Goal: Information Seeking & Learning: Understand process/instructions

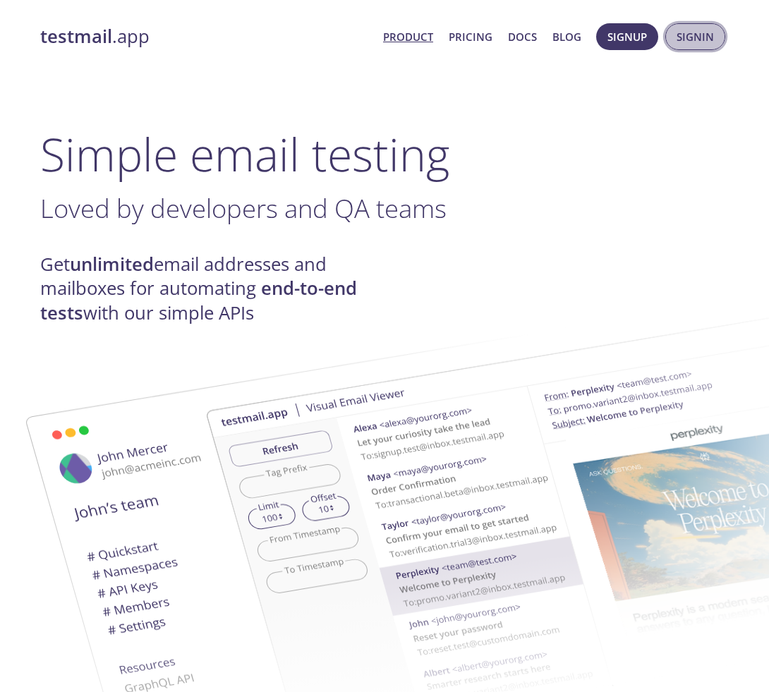
click at [680, 42] on span "Signin" at bounding box center [694, 37] width 37 height 18
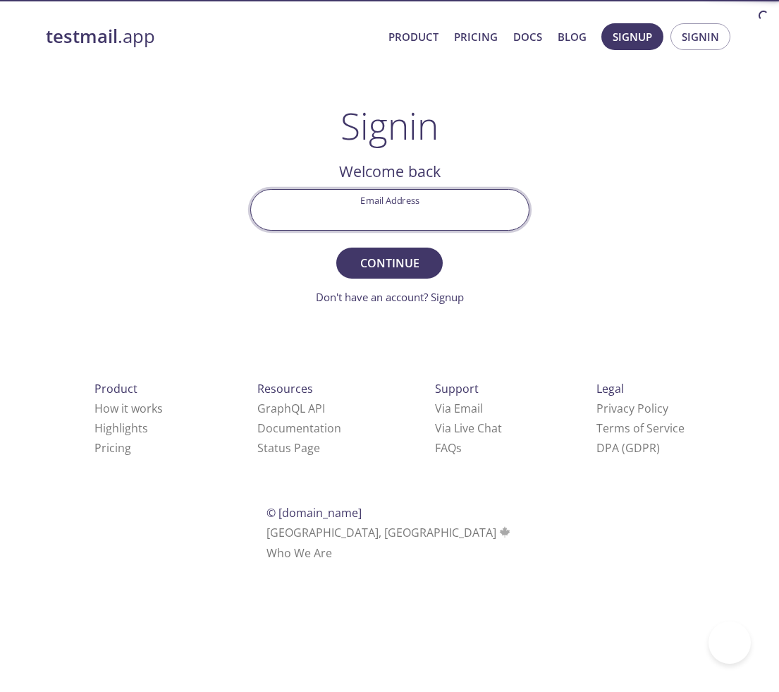
click at [432, 209] on input "Email Address" at bounding box center [390, 210] width 278 height 40
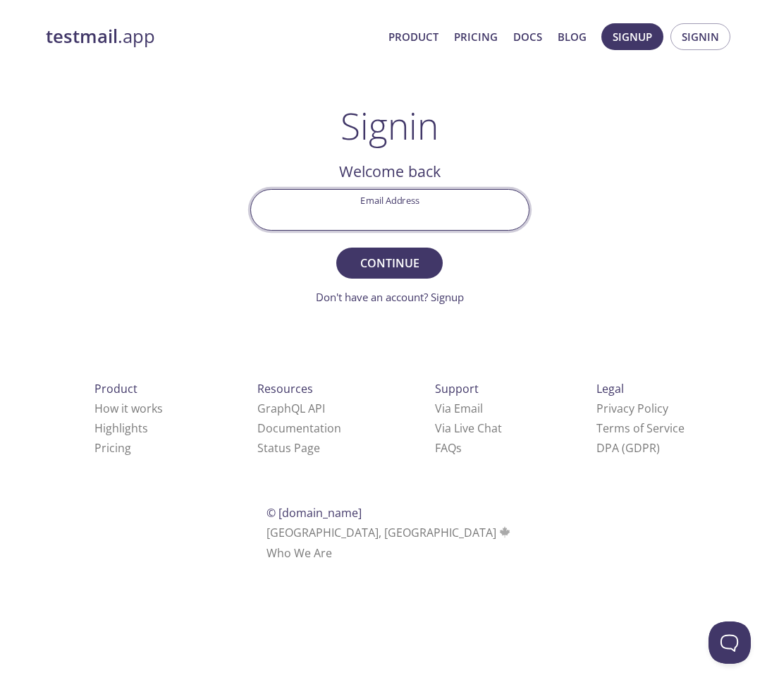
click at [582, 164] on div "testmail .app Product Pricing Docs Blog Signup Signin Signin Welcome back Email…" at bounding box center [390, 308] width 722 height 588
click at [346, 195] on input "Email Address" at bounding box center [390, 210] width 278 height 40
click at [591, 140] on div "testmail .app Product Pricing Docs Blog Signup Signin Signin Welcome back Email…" at bounding box center [390, 308] width 722 height 588
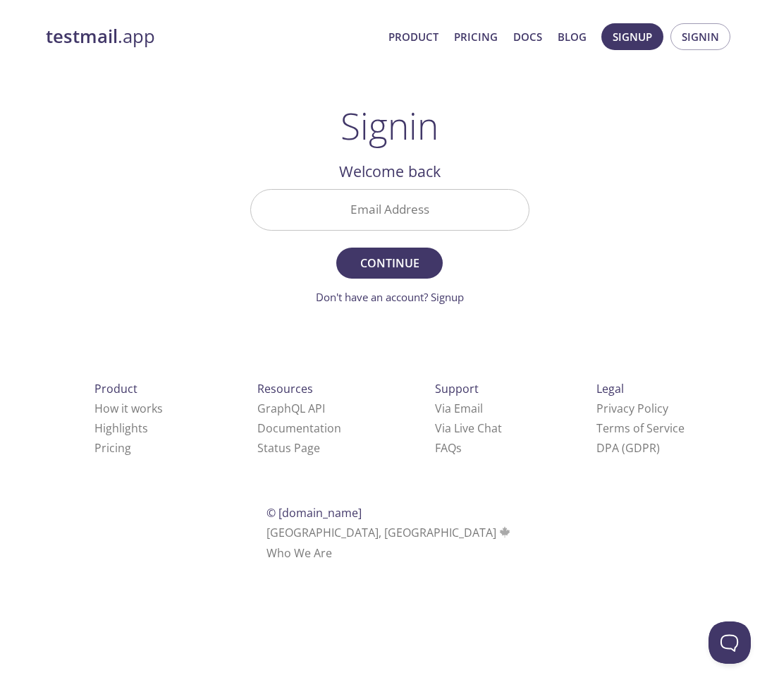
click at [408, 218] on input "Email Address" at bounding box center [390, 210] width 278 height 40
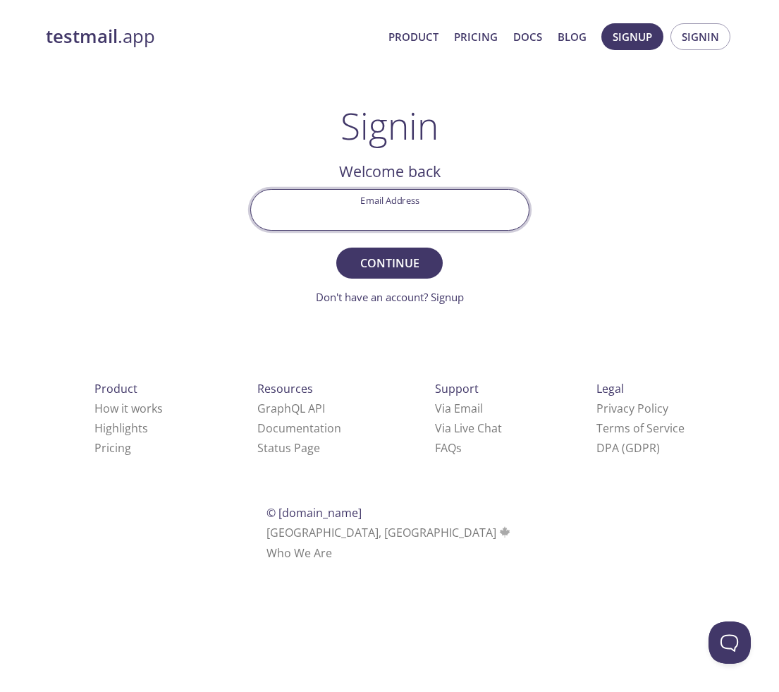
type input "[EMAIL_ADDRESS][DOMAIN_NAME]"
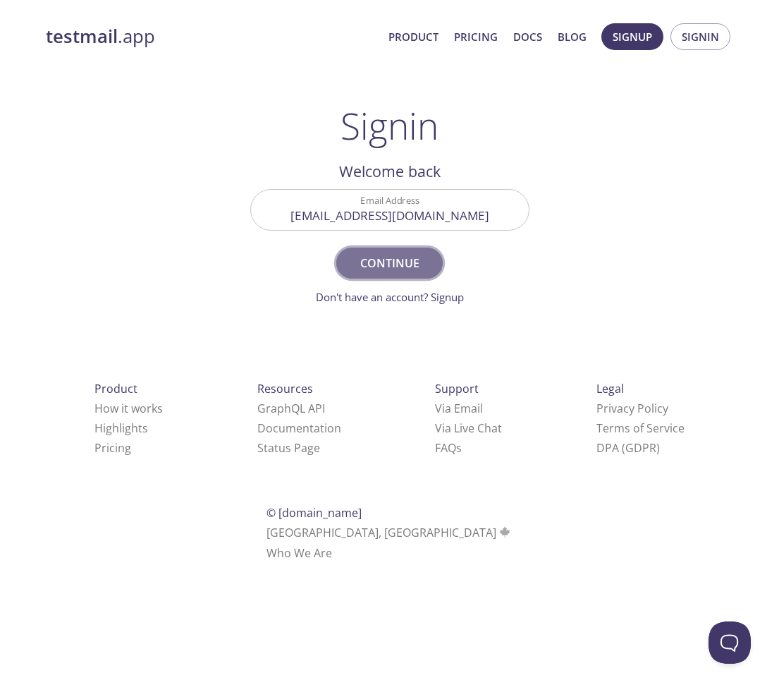
click at [401, 256] on span "Continue" at bounding box center [389, 263] width 75 height 20
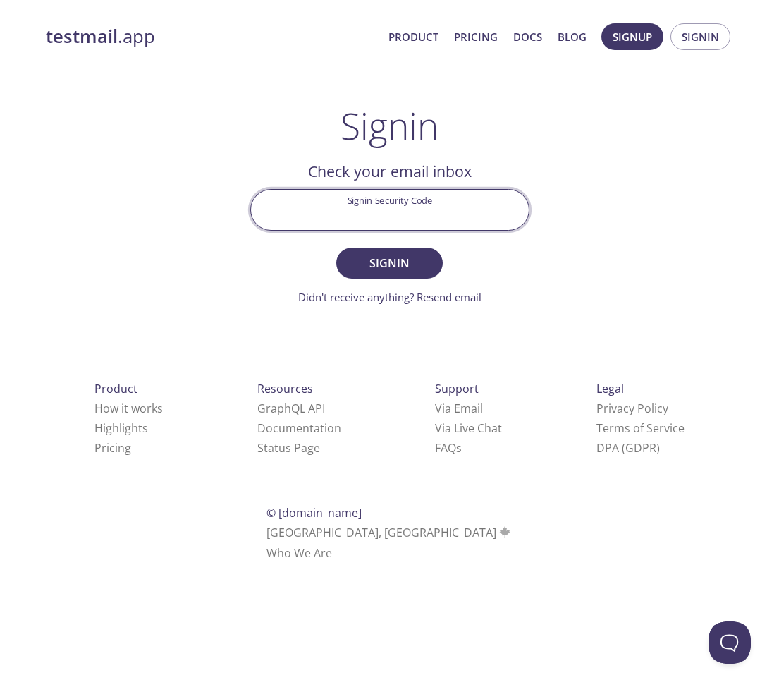
click at [337, 213] on input "Signin Security Code" at bounding box center [390, 210] width 278 height 40
click at [337, 228] on input "Signin Security Code" at bounding box center [390, 210] width 278 height 40
click at [340, 223] on input "Signin Security Code" at bounding box center [390, 210] width 278 height 40
paste input "5TVPNYE"
type input "5TVPNYE"
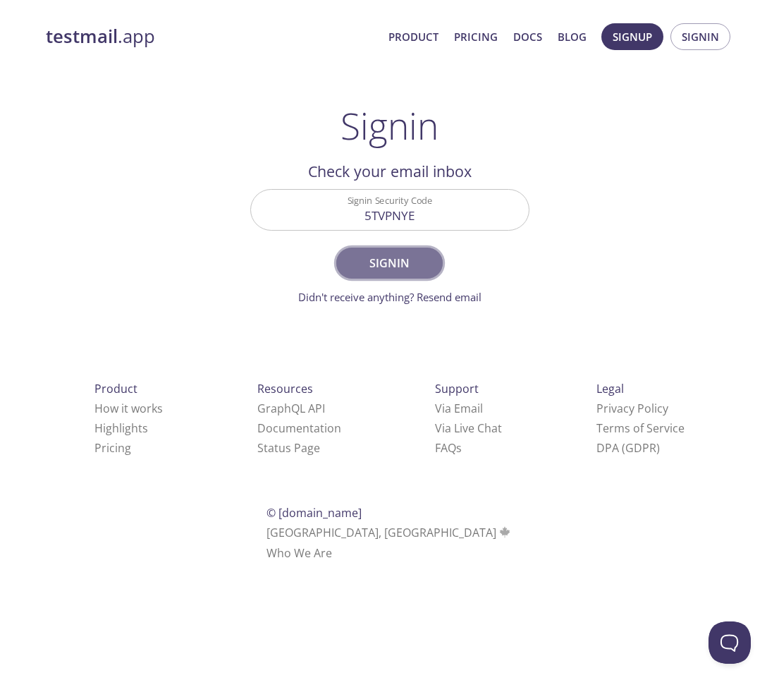
click at [394, 265] on span "Signin" at bounding box center [389, 263] width 75 height 20
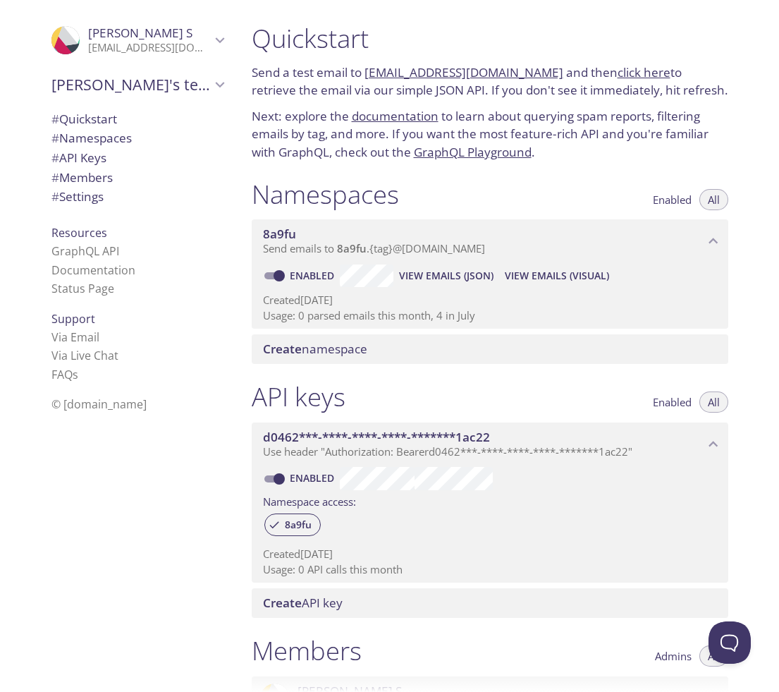
click at [334, 353] on span "Create namespace" at bounding box center [315, 349] width 104 height 16
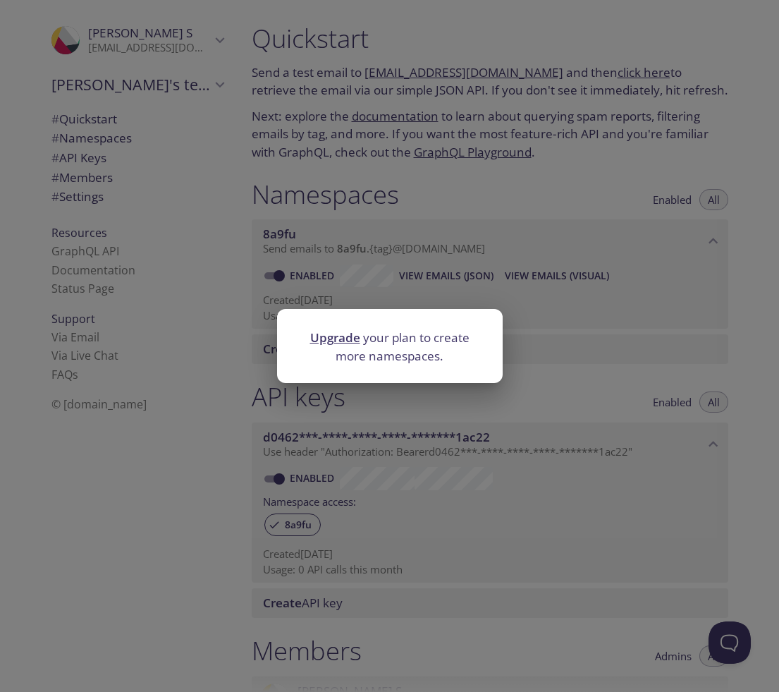
click at [507, 176] on div "Upgrade your plan to create more namespaces." at bounding box center [389, 346] width 779 height 692
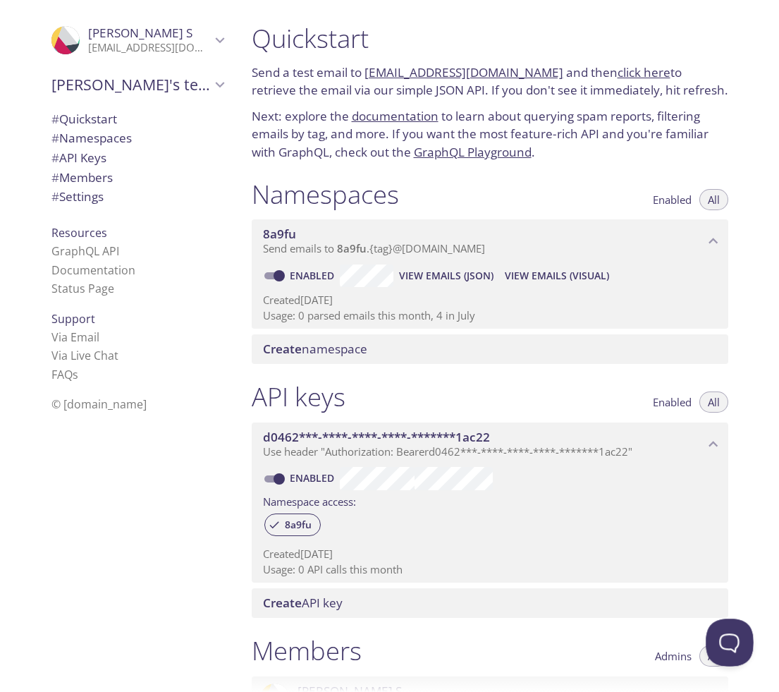
click at [723, 644] on button "Open Beacon popover" at bounding box center [727, 639] width 42 height 42
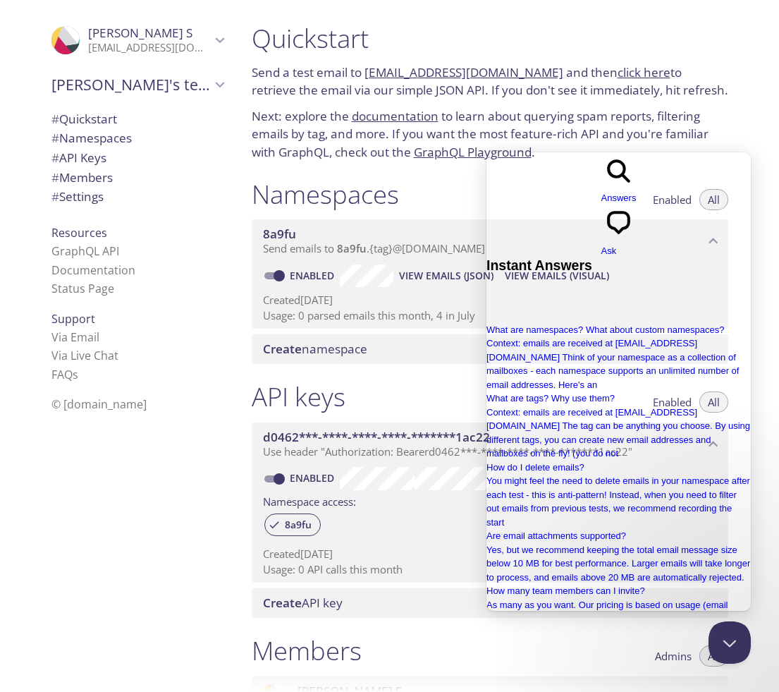
click at [53, 106] on div "# Quickstart # Namespaces # API Keys # Members # Settings" at bounding box center [137, 162] width 195 height 112
click at [552, 111] on p "Next: explore the documentation to learn about querying spam reports, filtering…" at bounding box center [490, 134] width 477 height 54
click at [729, 646] on button "Close Beacon popover" at bounding box center [727, 639] width 42 height 42
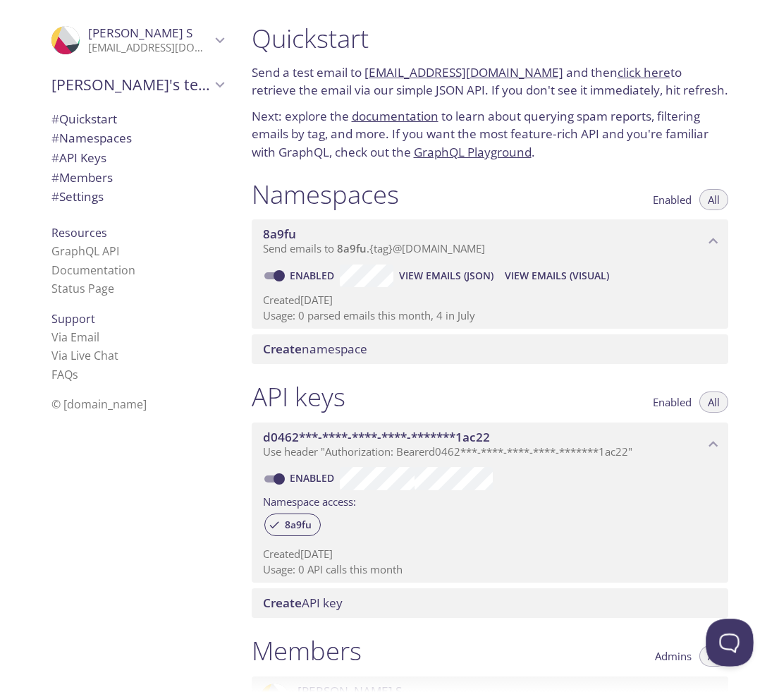
click at [733, 646] on button "Open Beacon popover" at bounding box center [727, 639] width 42 height 42
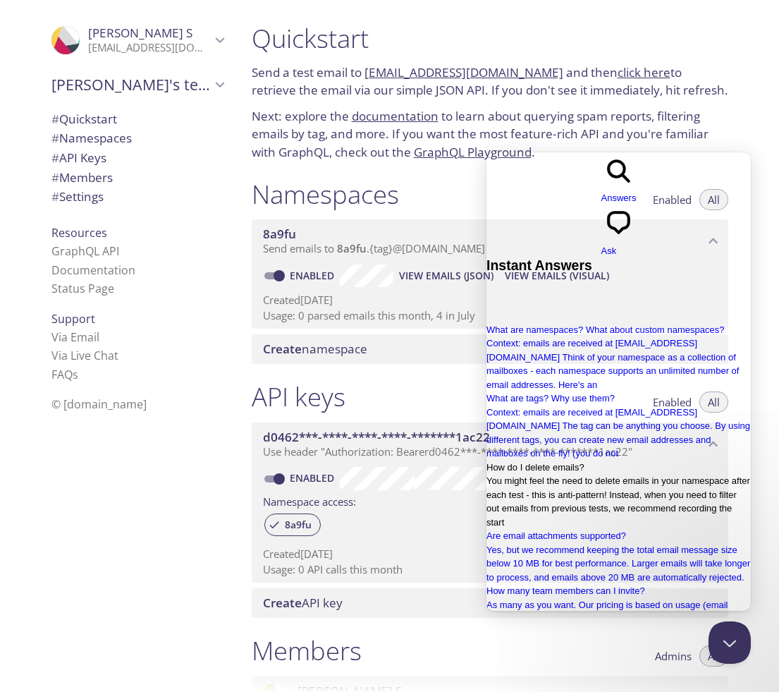
type input "how do i create another email within the same namespace?"
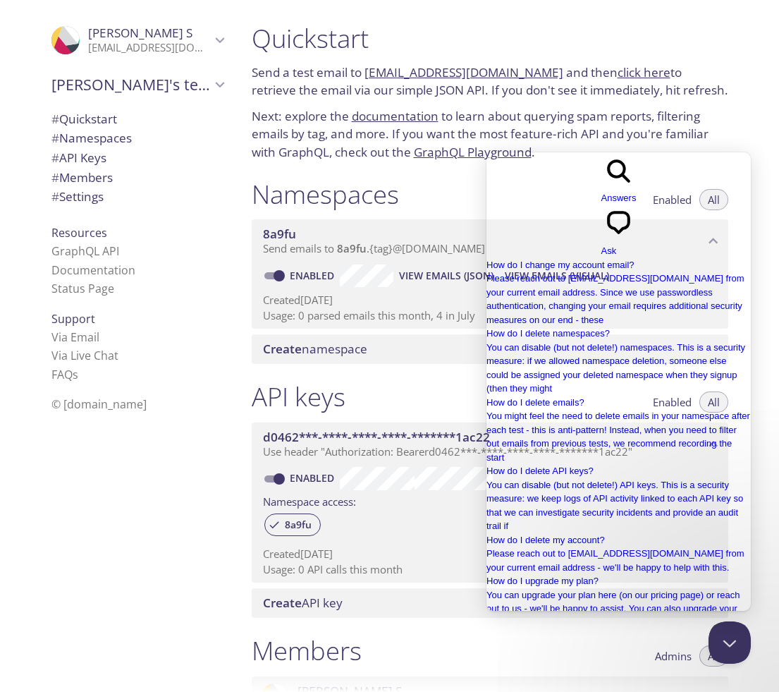
scroll to position [869, 0]
click at [637, 232] on span "chat-square" at bounding box center [618, 237] width 35 height 11
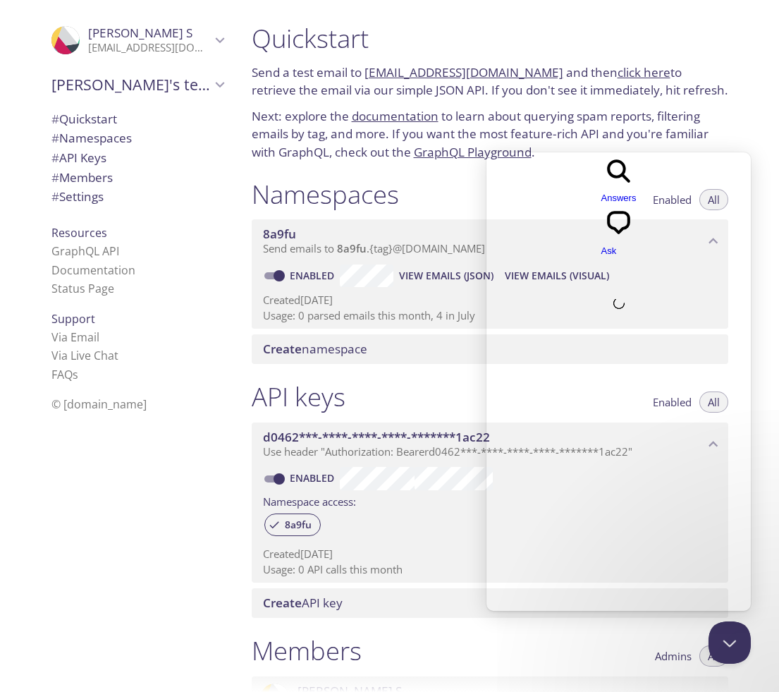
scroll to position [0, 0]
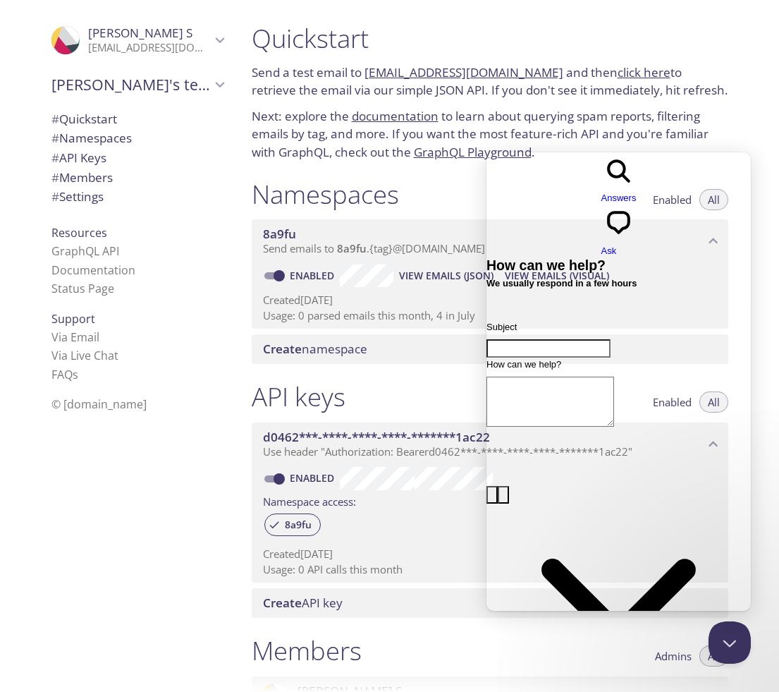
click at [429, 187] on div "Namespaces Enabled All" at bounding box center [490, 195] width 477 height 35
click at [732, 632] on button "Close Beacon popover" at bounding box center [727, 639] width 42 height 42
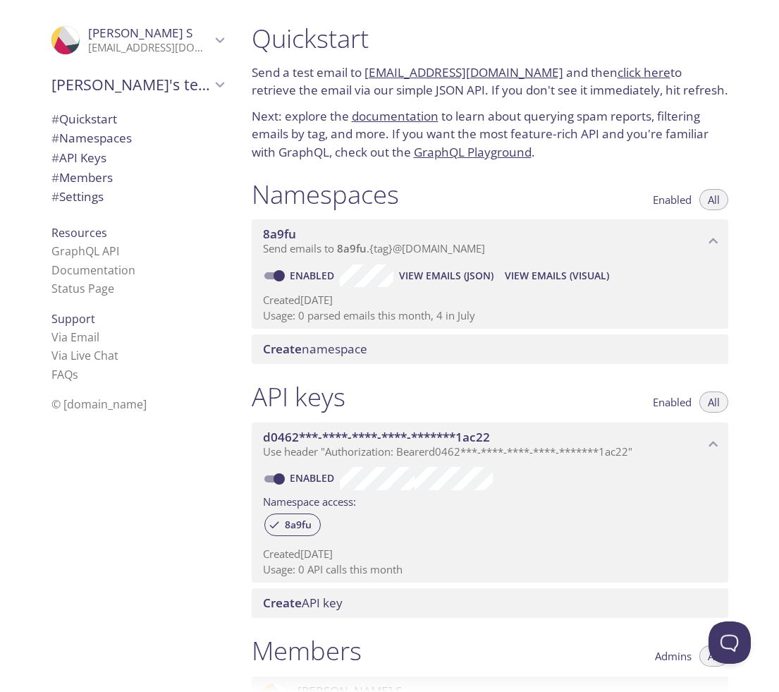
click at [618, 68] on link "click here" at bounding box center [644, 72] width 53 height 16
click at [450, 202] on div "Namespaces Enabled All" at bounding box center [490, 195] width 477 height 35
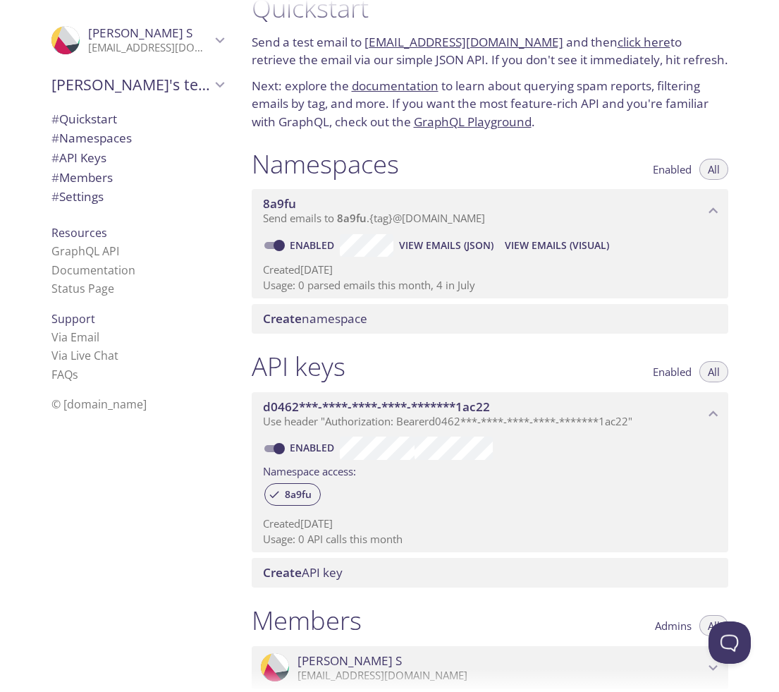
scroll to position [32, 0]
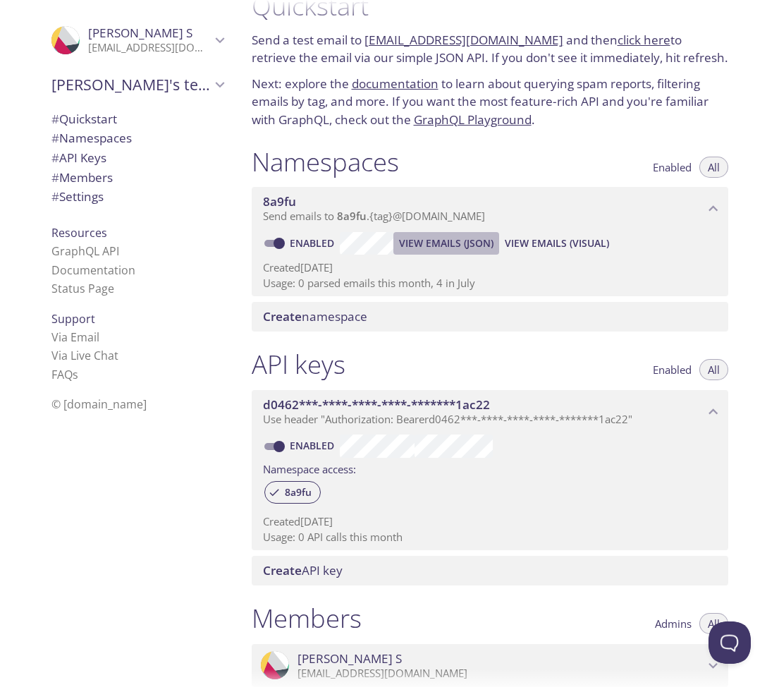
click at [436, 242] on span "View Emails (JSON)" at bounding box center [446, 243] width 94 height 17
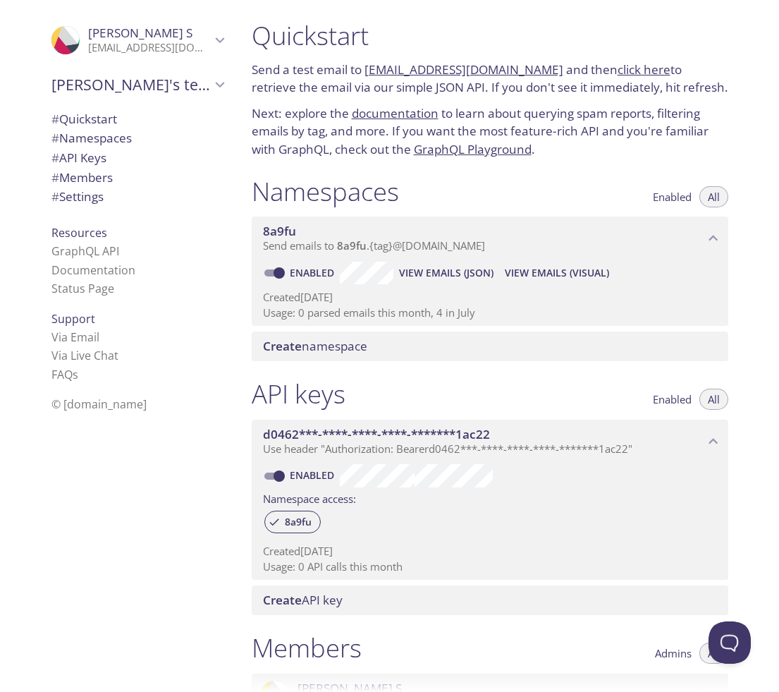
scroll to position [0, 0]
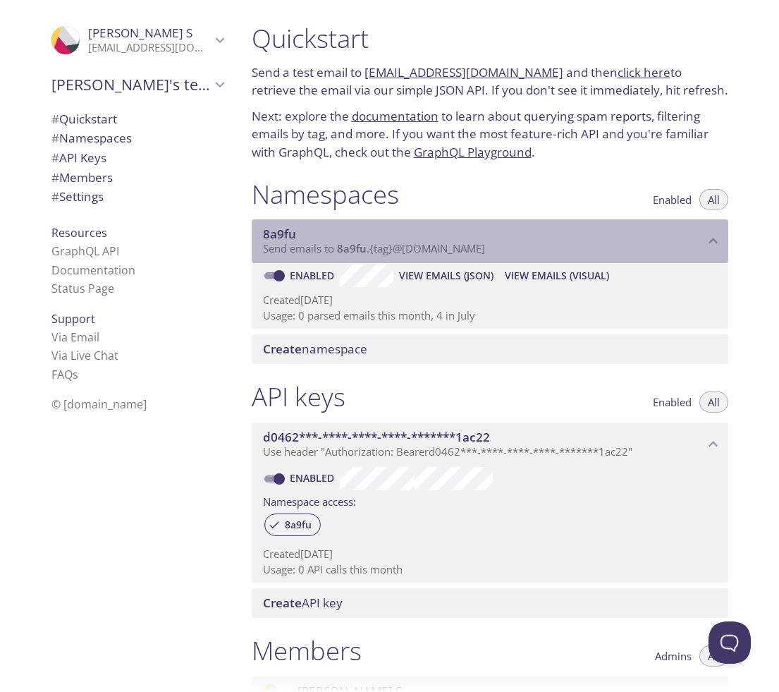
drag, startPoint x: 512, startPoint y: 247, endPoint x: 353, endPoint y: 251, distance: 159.4
click at [355, 252] on p "Send emails to 8a9fu . {tag} @[DOMAIN_NAME]" at bounding box center [483, 249] width 441 height 14
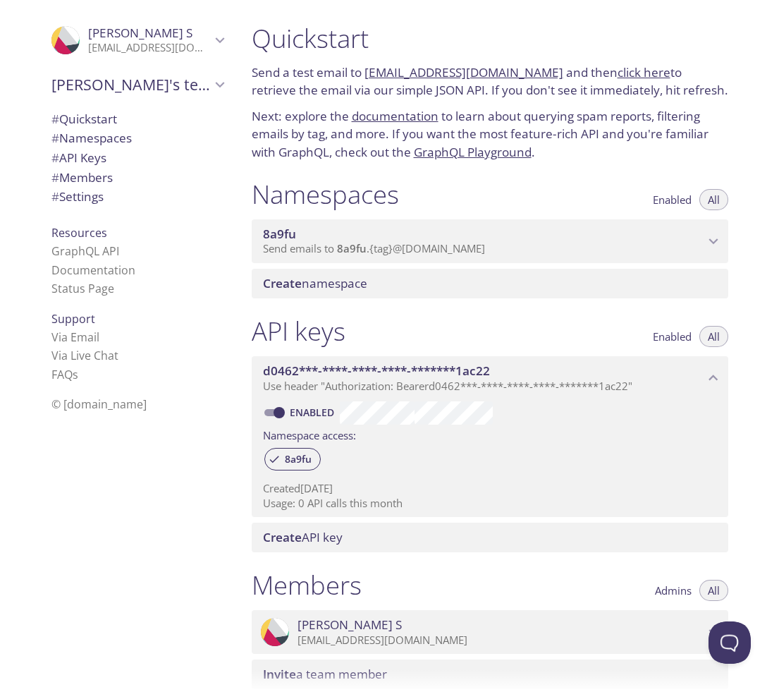
click at [335, 248] on span "Send emails to 8a9fu . {tag} @[DOMAIN_NAME]" at bounding box center [374, 248] width 222 height 14
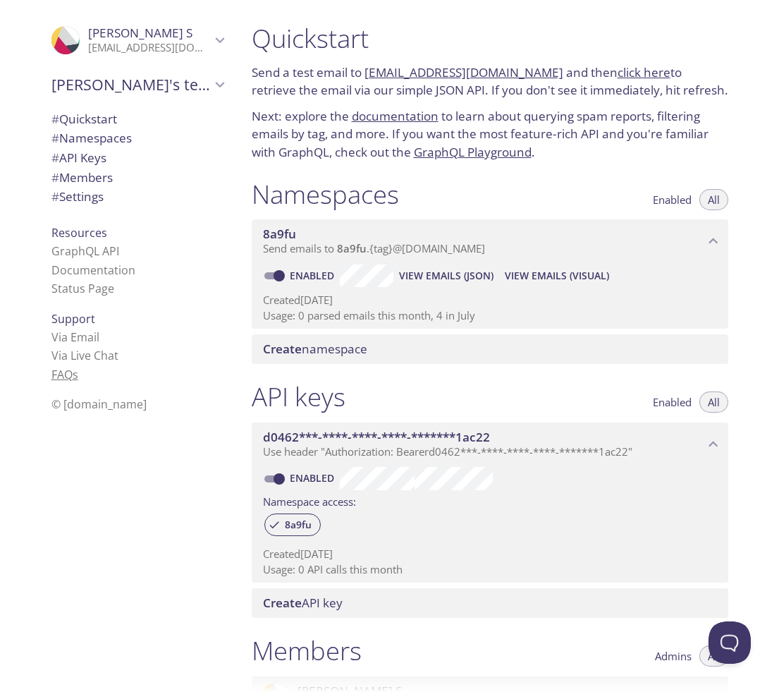
click at [53, 369] on link "FAQ s" at bounding box center [64, 375] width 27 height 16
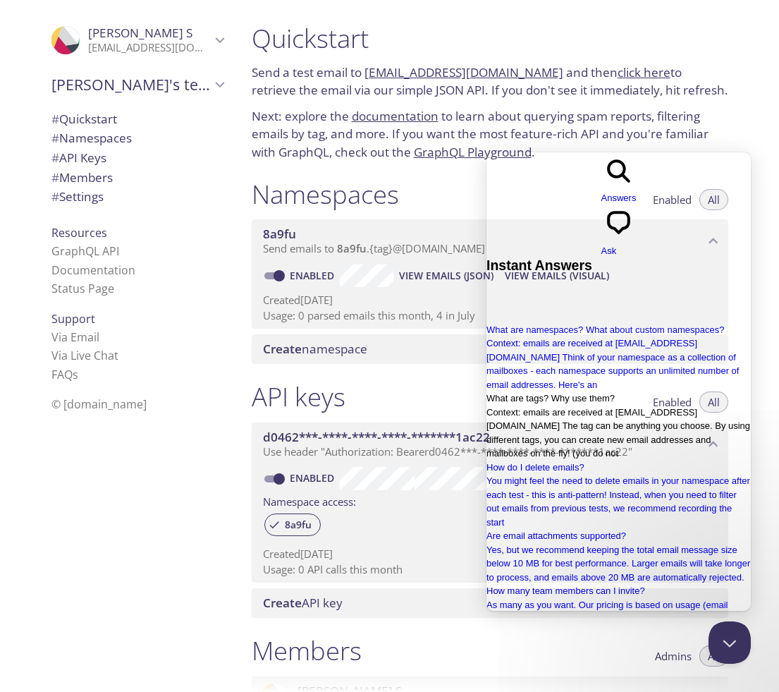
scroll to position [46, 0]
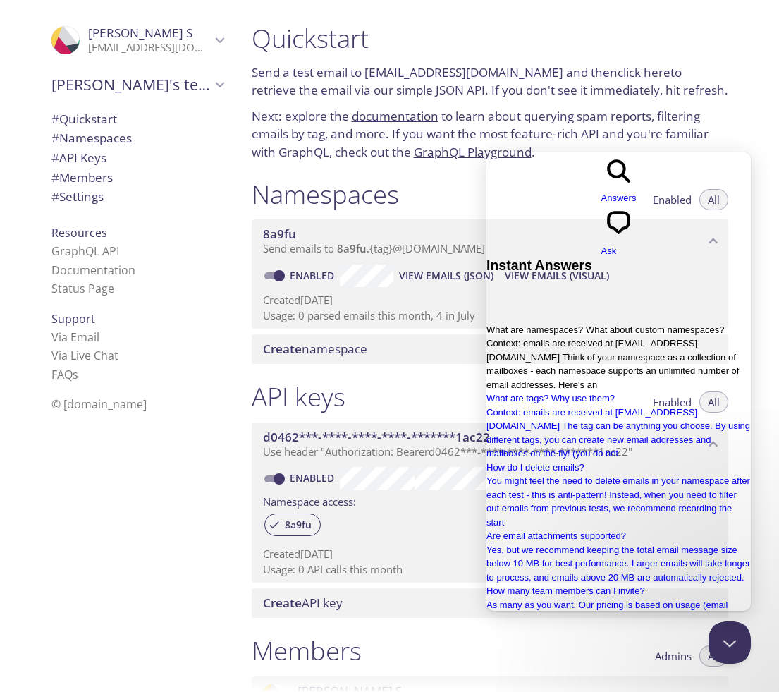
click at [626, 338] on span "Context: emails are received at [EMAIL_ADDRESS][DOMAIN_NAME] Think of your name…" at bounding box center [613, 364] width 252 height 52
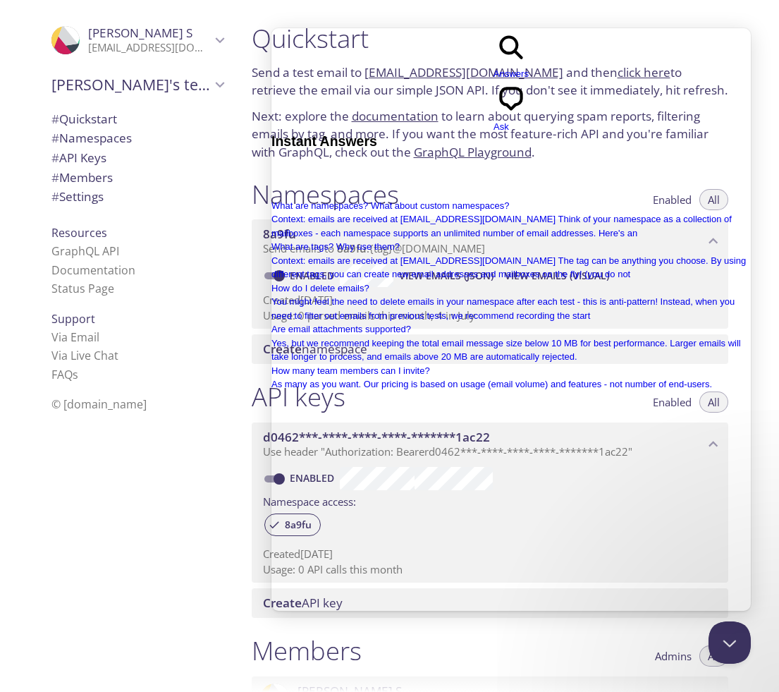
click at [209, 215] on div "# Quickstart # Namespaces # API Keys # Members # Settings" at bounding box center [137, 162] width 195 height 112
drag, startPoint x: 732, startPoint y: 49, endPoint x: 966, endPoint y: 88, distance: 237.3
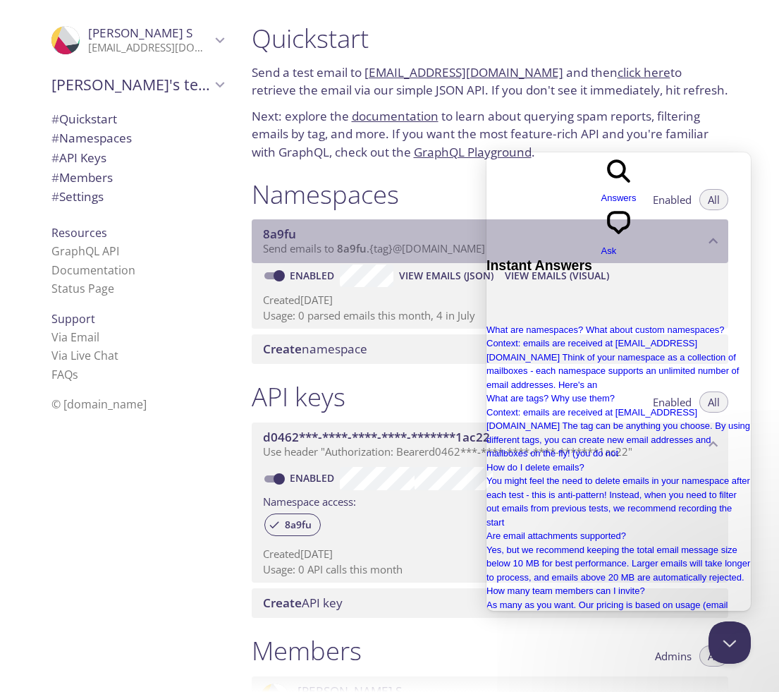
drag, startPoint x: 310, startPoint y: 237, endPoint x: 259, endPoint y: 231, distance: 51.1
click at [259, 231] on div "8a9fu Send emails to 8a9fu . {tag} @[DOMAIN_NAME]" at bounding box center [490, 241] width 477 height 44
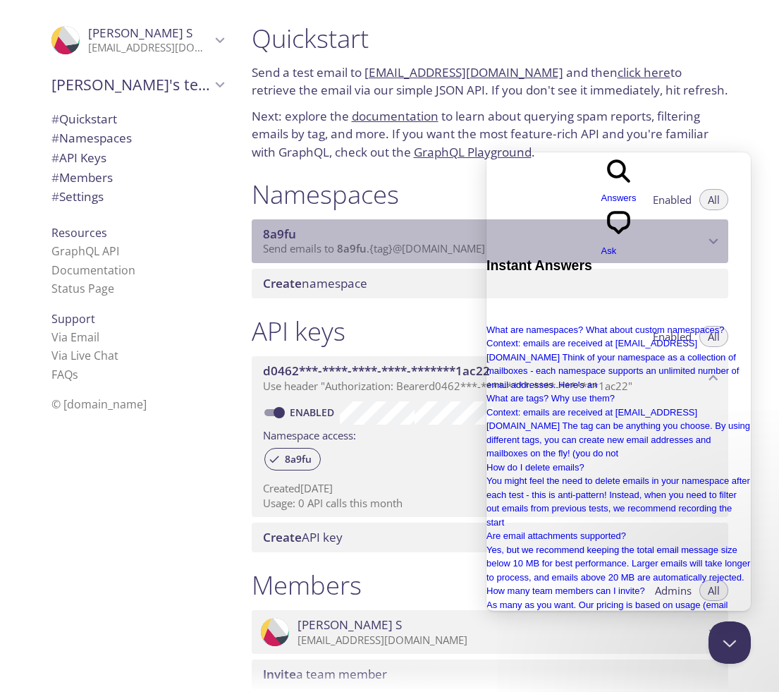
click at [391, 249] on span "Send emails to 8a9fu . {tag} @[DOMAIN_NAME]" at bounding box center [374, 248] width 222 height 14
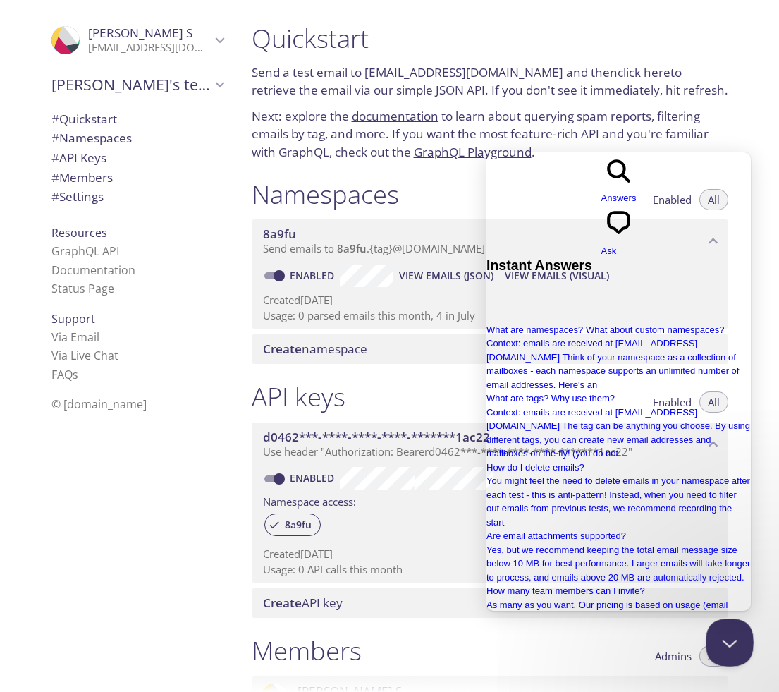
click at [726, 636] on button "Close Beacon popover" at bounding box center [727, 639] width 42 height 42
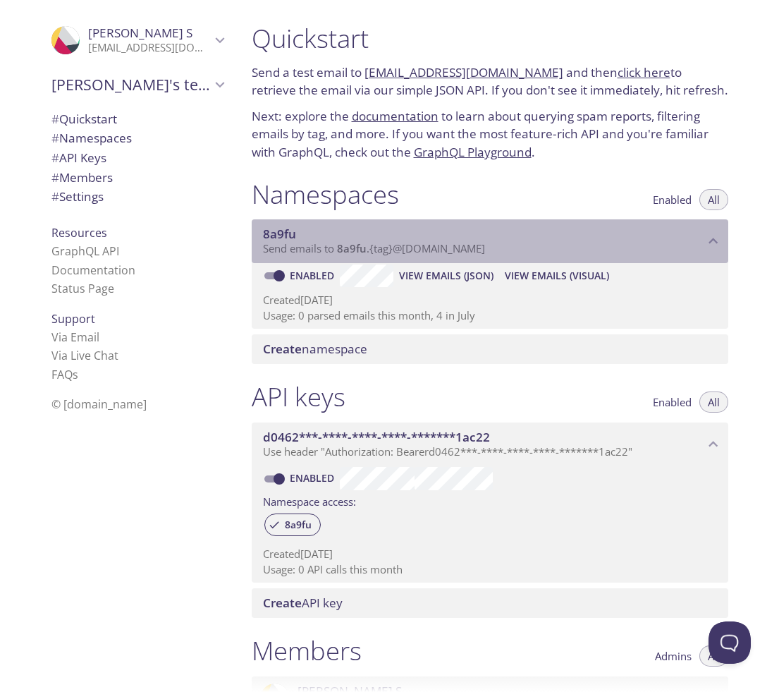
drag, startPoint x: 527, startPoint y: 250, endPoint x: 397, endPoint y: 248, distance: 130.5
click at [397, 248] on p "Send emails to 8a9fu . {tag} @[DOMAIN_NAME]" at bounding box center [483, 249] width 441 height 14
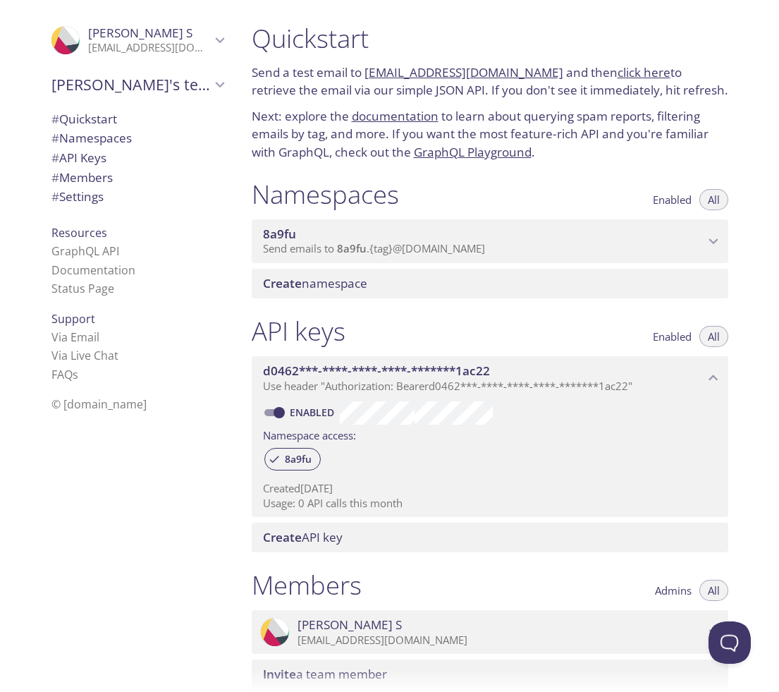
click at [401, 248] on span "Send emails to 8a9fu . {tag} @[DOMAIN_NAME]" at bounding box center [374, 248] width 222 height 14
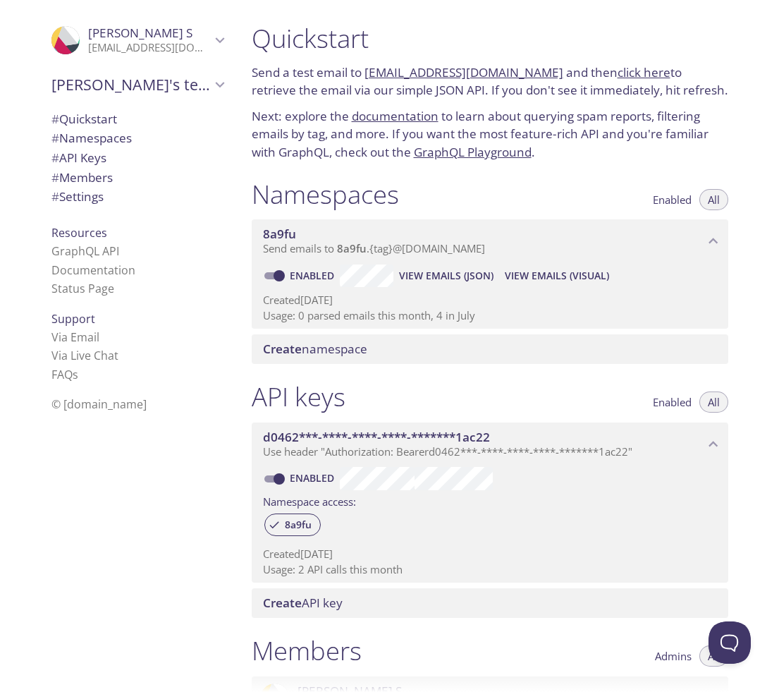
click at [618, 77] on link "click here" at bounding box center [644, 72] width 53 height 16
